Goal: Task Accomplishment & Management: Complete application form

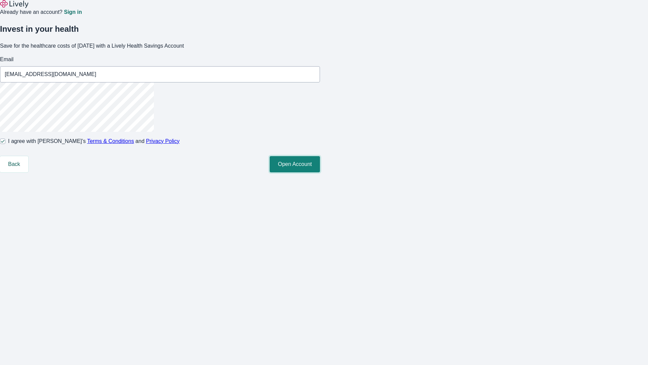
click at [320, 172] on button "Open Account" at bounding box center [295, 164] width 50 height 16
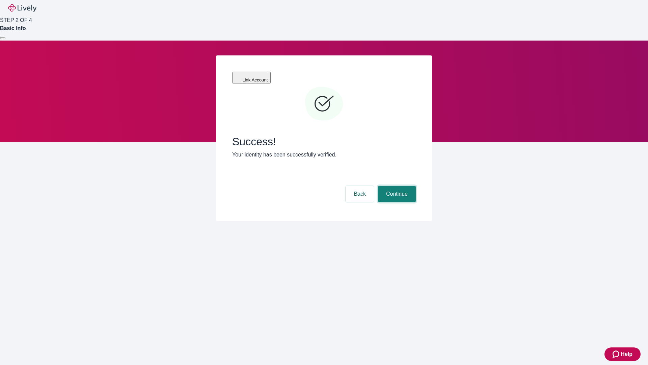
click at [396, 186] on button "Continue" at bounding box center [397, 194] width 38 height 16
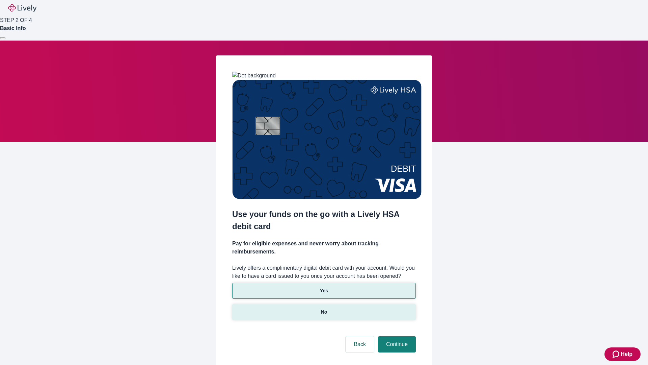
click at [324, 308] on p "No" at bounding box center [324, 311] width 6 height 7
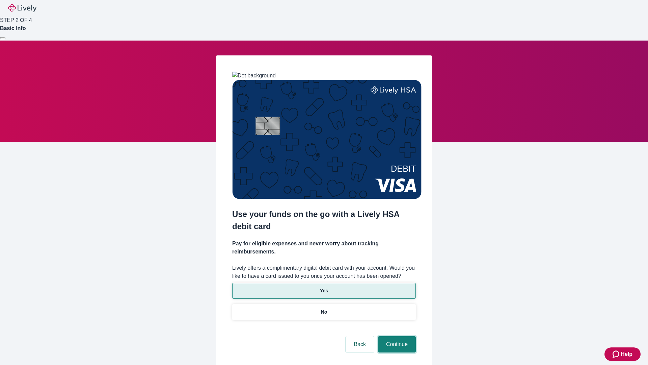
click at [396, 336] on button "Continue" at bounding box center [397, 344] width 38 height 16
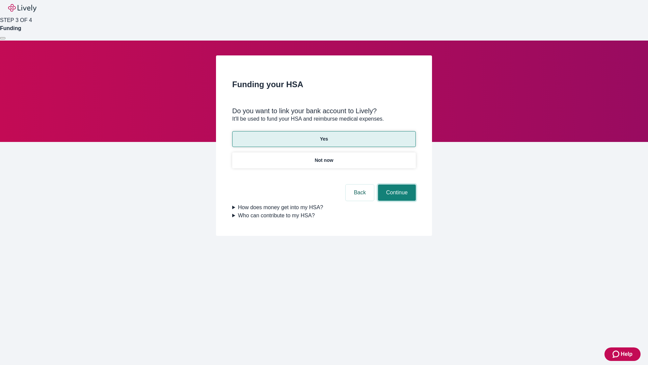
click at [396, 184] on button "Continue" at bounding box center [397, 192] width 38 height 16
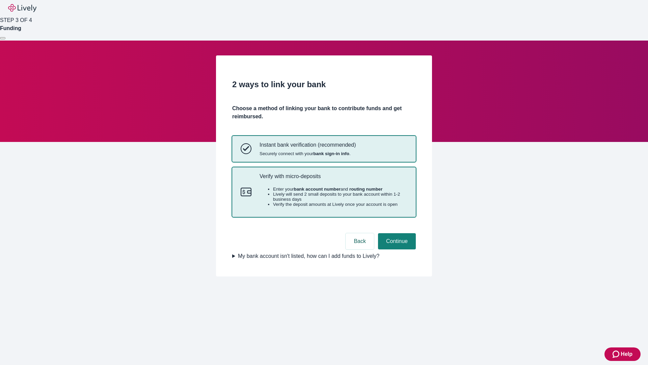
click at [333, 179] on p "Verify with micro-deposits" at bounding box center [334, 176] width 148 height 6
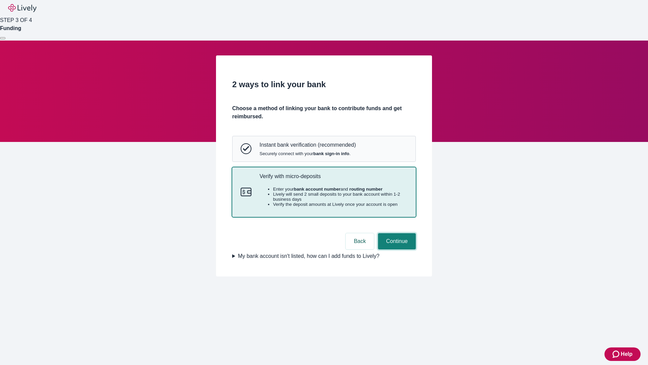
click at [396, 249] on button "Continue" at bounding box center [397, 241] width 38 height 16
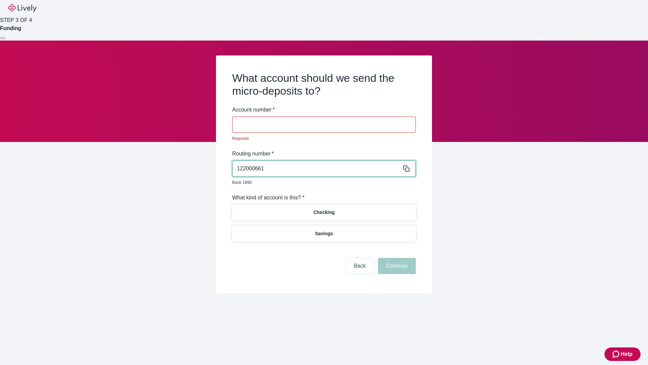
type input "122000661"
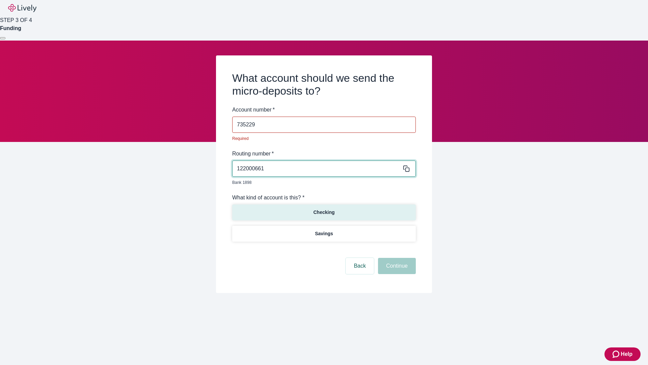
type input "735229"
click at [324, 209] on p "Checking" at bounding box center [323, 212] width 21 height 7
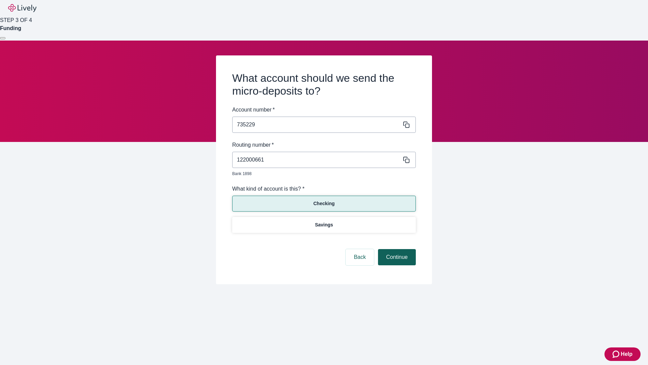
click at [396, 249] on button "Continue" at bounding box center [397, 257] width 38 height 16
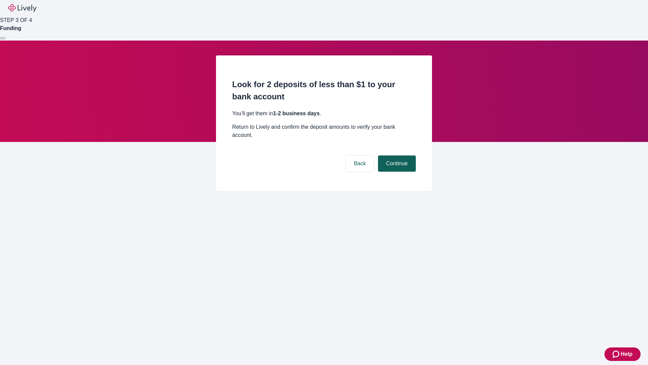
click at [396, 155] on button "Continue" at bounding box center [397, 163] width 38 height 16
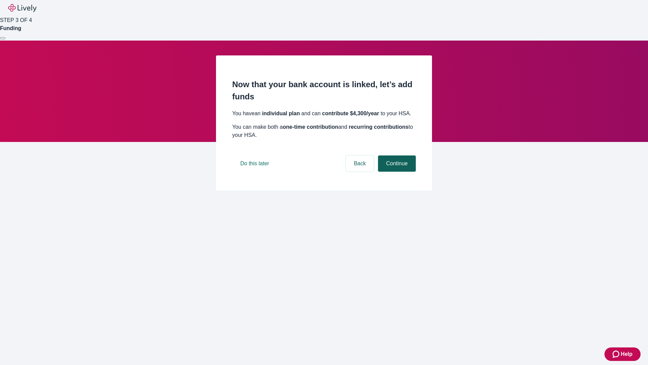
click at [396, 172] on button "Continue" at bounding box center [397, 163] width 38 height 16
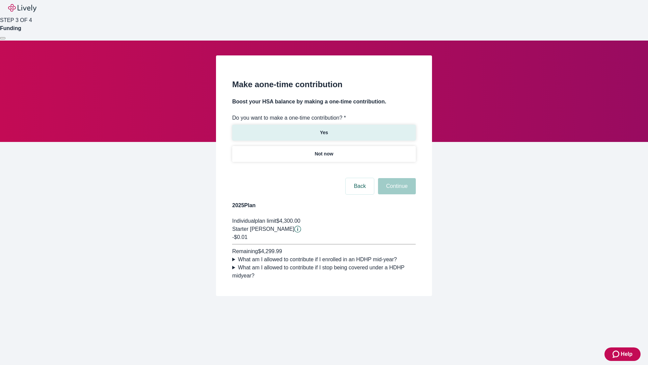
click at [324, 129] on p "Yes" at bounding box center [324, 132] width 8 height 7
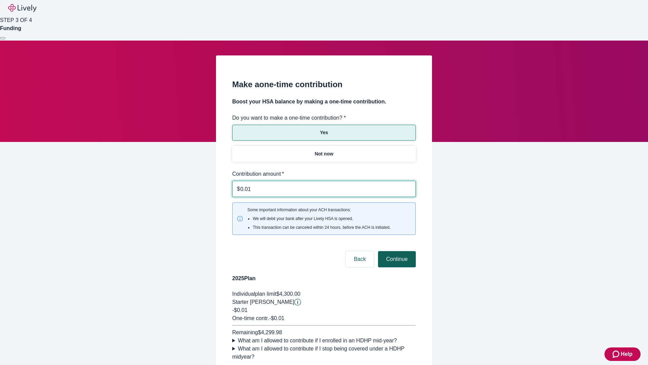
type input "0.01"
click at [396, 251] on button "Continue" at bounding box center [397, 259] width 38 height 16
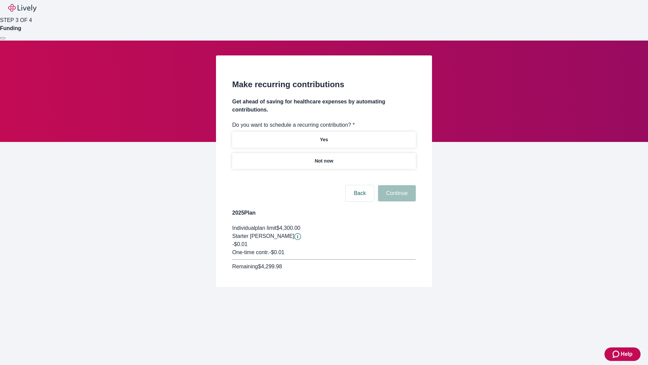
click at [324, 157] on p "Not now" at bounding box center [324, 160] width 19 height 7
click at [396, 185] on button "Continue" at bounding box center [397, 193] width 38 height 16
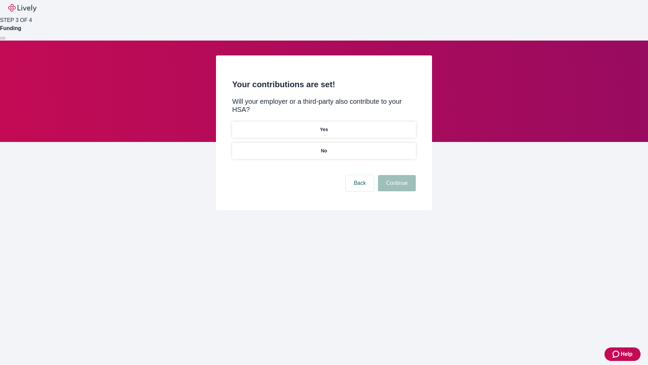
click at [324, 147] on p "No" at bounding box center [324, 150] width 6 height 7
click at [396, 175] on button "Continue" at bounding box center [397, 183] width 38 height 16
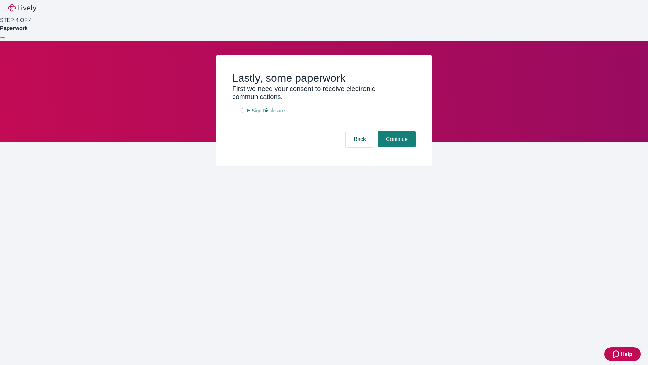
click at [240, 113] on input "E-Sign Disclosure" at bounding box center [240, 110] width 5 height 5
checkbox input "true"
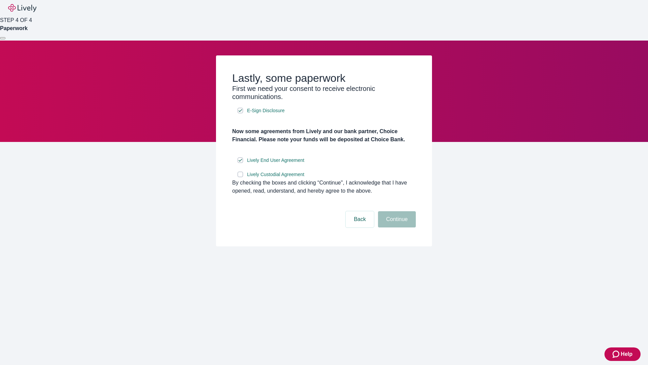
click at [240, 177] on input "Lively Custodial Agreement" at bounding box center [240, 174] width 5 height 5
checkbox input "true"
click at [396, 227] on button "Continue" at bounding box center [397, 219] width 38 height 16
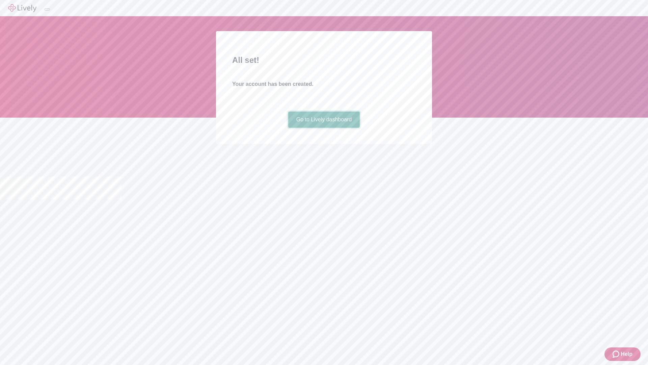
click at [324, 128] on link "Go to Lively dashboard" at bounding box center [324, 119] width 72 height 16
